Goal: Task Accomplishment & Management: Complete application form

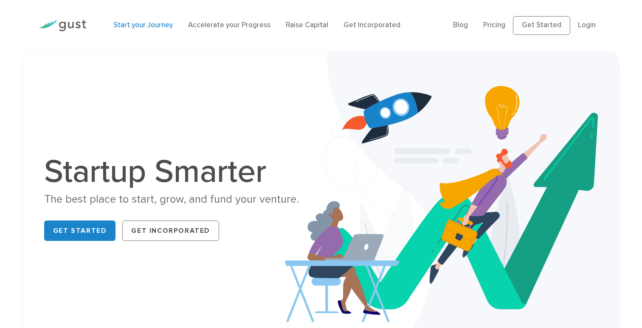
click at [144, 26] on link "Start your Journey" at bounding box center [142, 25] width 59 height 8
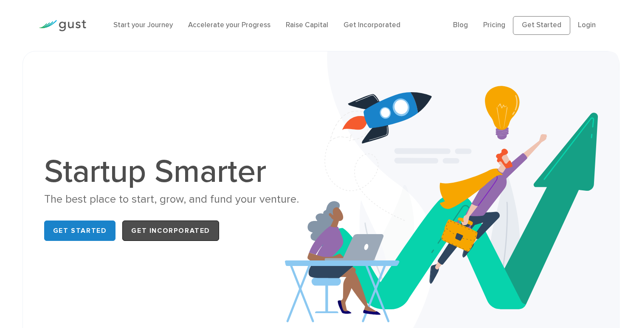
click at [158, 233] on link "Get Incorporated" at bounding box center [170, 230] width 97 height 20
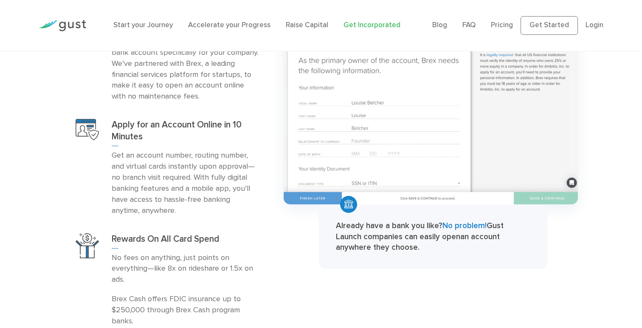
scroll to position [1230, 0]
